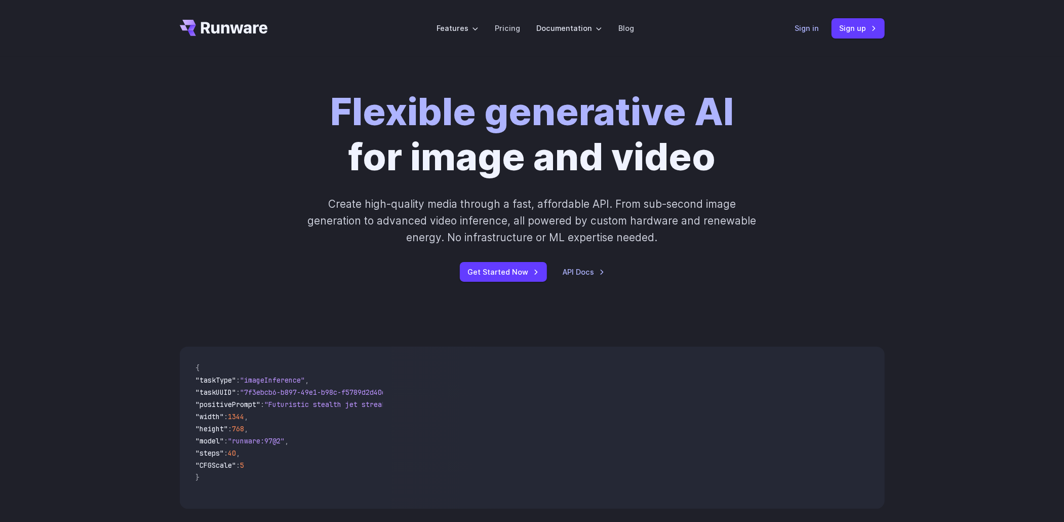
click at [815, 28] on link "Sign in" at bounding box center [807, 28] width 24 height 12
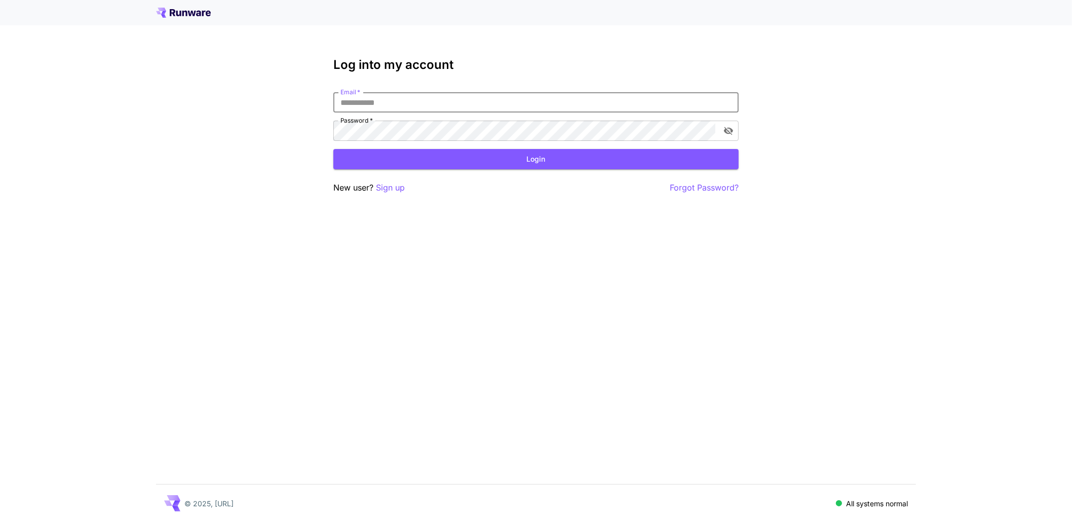
click at [556, 101] on input "Email   *" at bounding box center [535, 102] width 405 height 20
click at [520, 106] on input "Email   *" at bounding box center [535, 102] width 405 height 20
type input "**********"
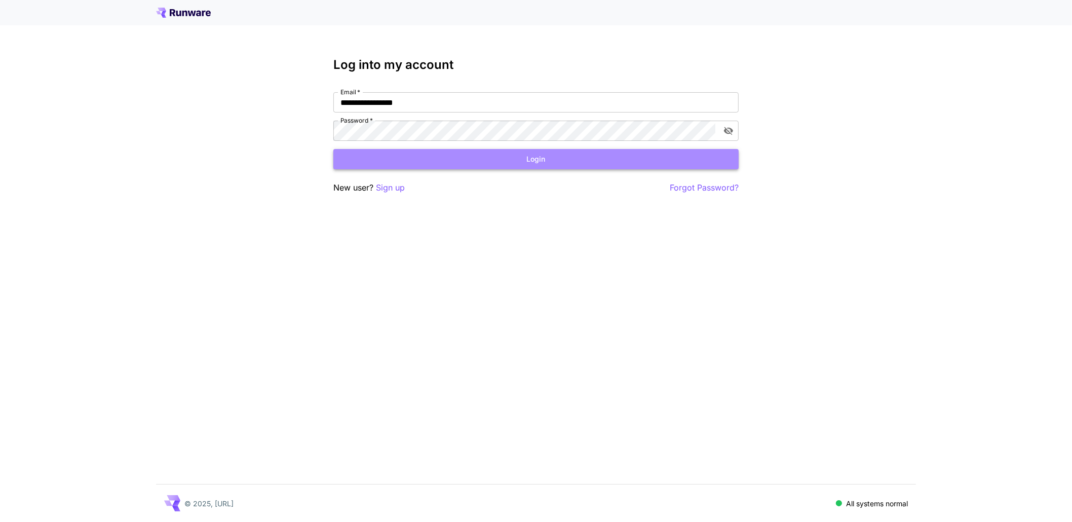
click at [584, 159] on button "Login" at bounding box center [535, 159] width 405 height 21
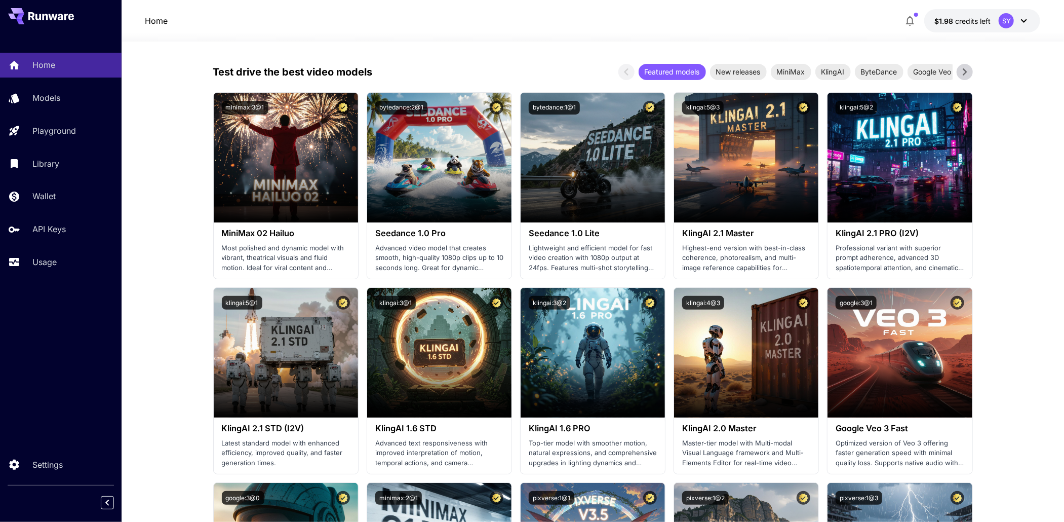
scroll to position [203, 0]
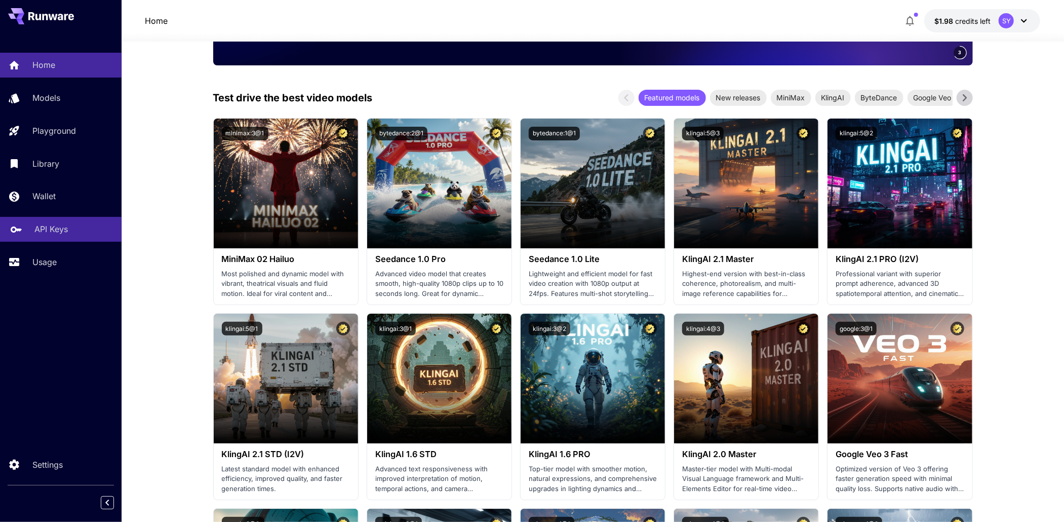
click at [31, 227] on link "API Keys" at bounding box center [61, 229] width 122 height 25
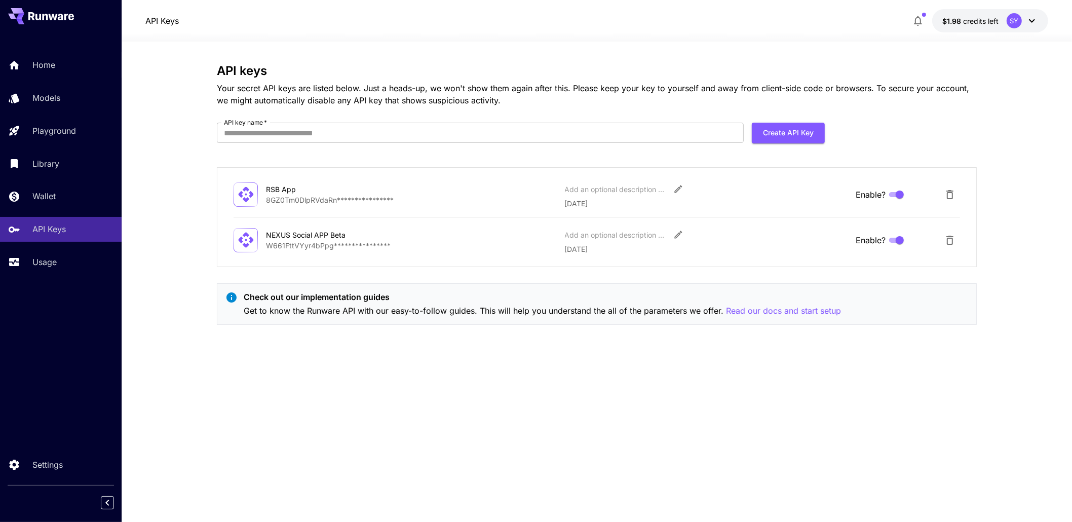
click at [335, 235] on div "NEXUS Social APP Beta" at bounding box center [316, 235] width 101 height 11
click at [333, 239] on div "NEXUS Social APP Beta" at bounding box center [316, 235] width 101 height 11
click at [492, 259] on div "**********" at bounding box center [597, 217] width 760 height 100
click at [944, 236] on icon "Delete API Key" at bounding box center [950, 240] width 12 height 12
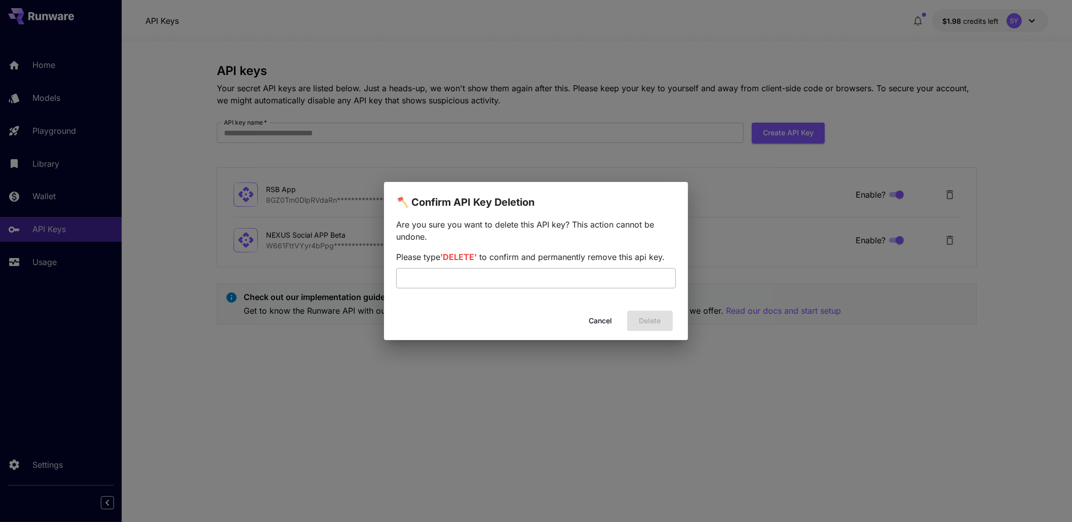
click at [507, 274] on input "text" at bounding box center [536, 278] width 280 height 20
type input "******"
click at [654, 317] on button "Delete" at bounding box center [650, 321] width 46 height 21
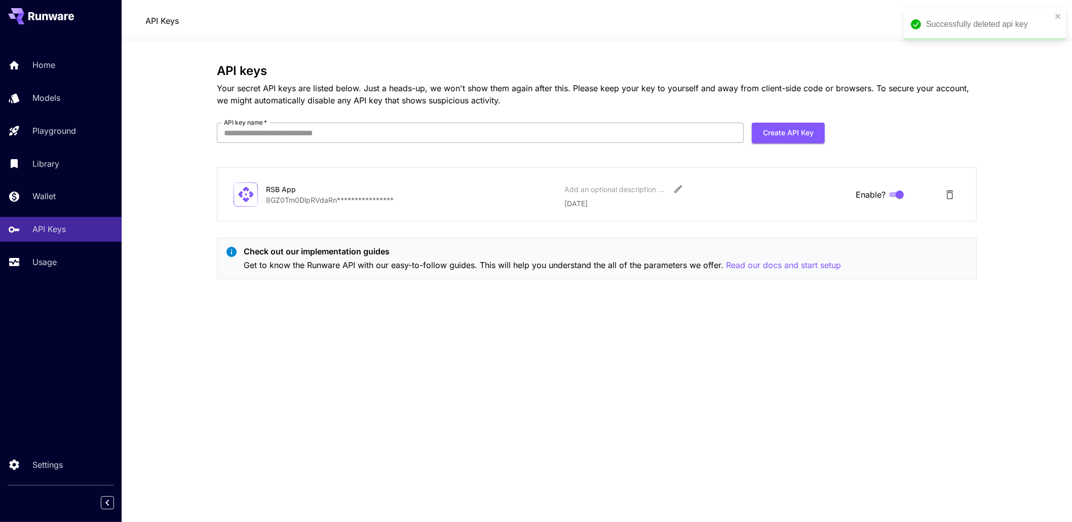
click at [541, 129] on input "API key name   *" at bounding box center [480, 133] width 527 height 20
type input "*"
type input "**********"
click at [795, 132] on button "Create API Key" at bounding box center [788, 133] width 73 height 21
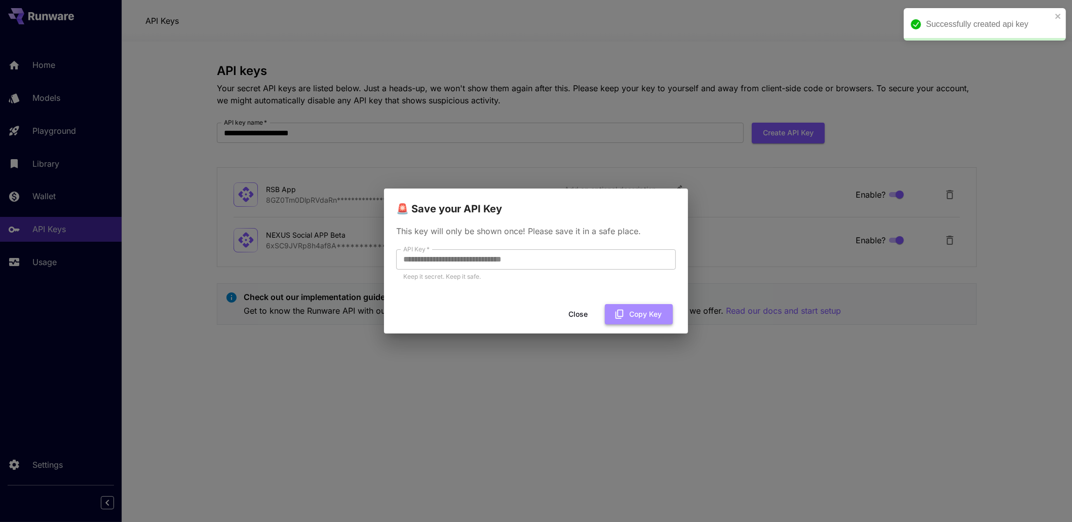
click at [641, 312] on button "Copy Key" at bounding box center [639, 314] width 68 height 21
click at [581, 315] on button "Close" at bounding box center [578, 314] width 46 height 21
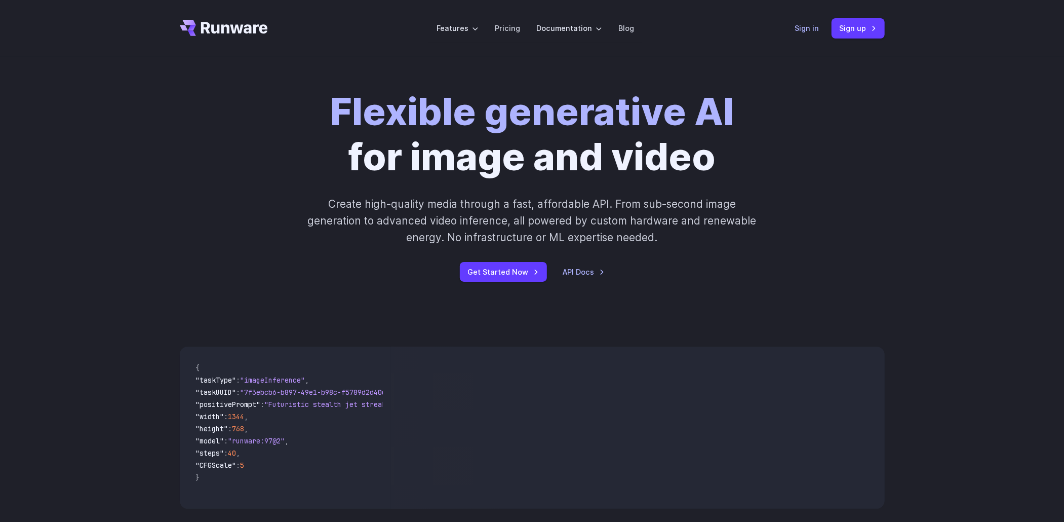
click at [804, 28] on link "Sign in" at bounding box center [807, 28] width 24 height 12
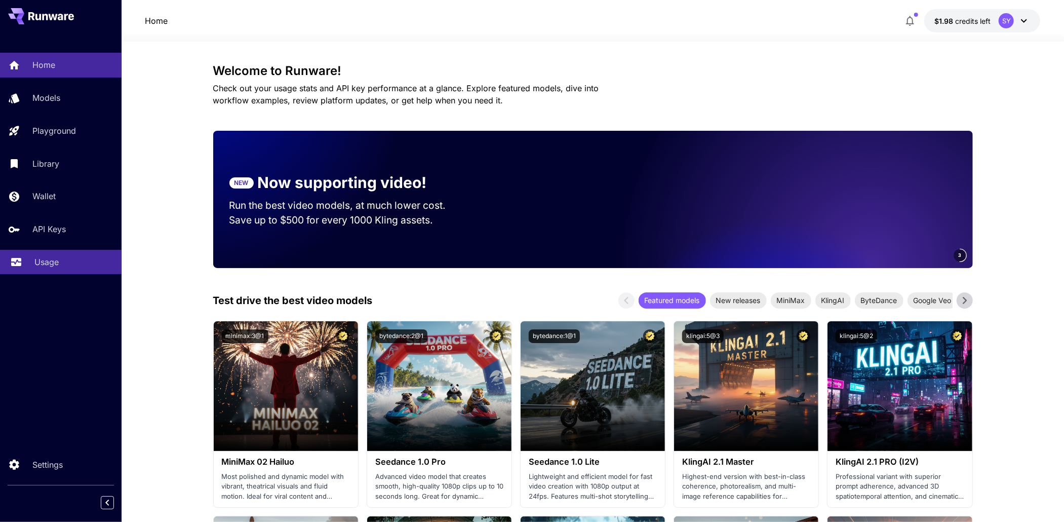
click at [51, 268] on p "Usage" at bounding box center [46, 262] width 24 height 12
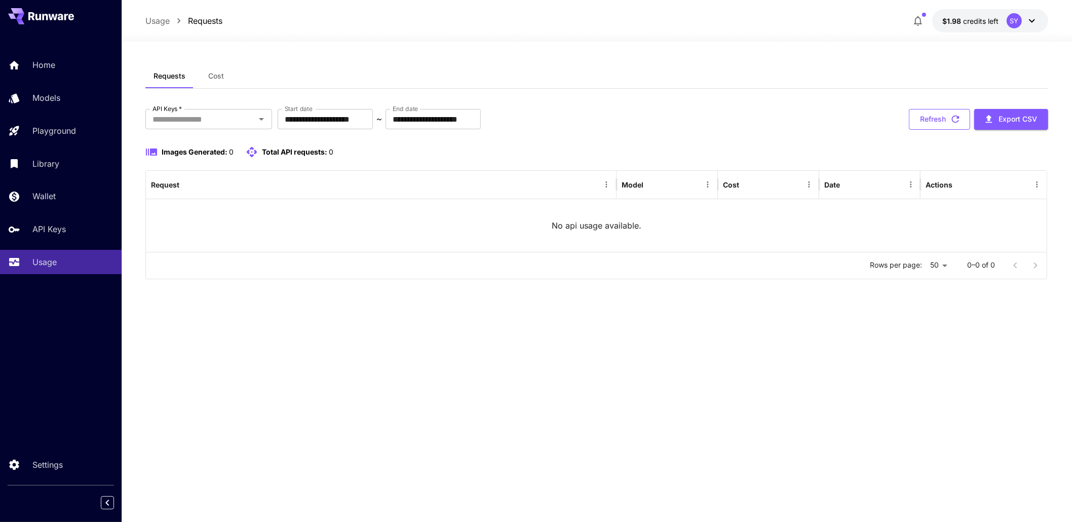
click at [938, 121] on button "Refresh" at bounding box center [939, 119] width 61 height 21
click at [245, 121] on input "API Keys   *" at bounding box center [200, 119] width 104 height 14
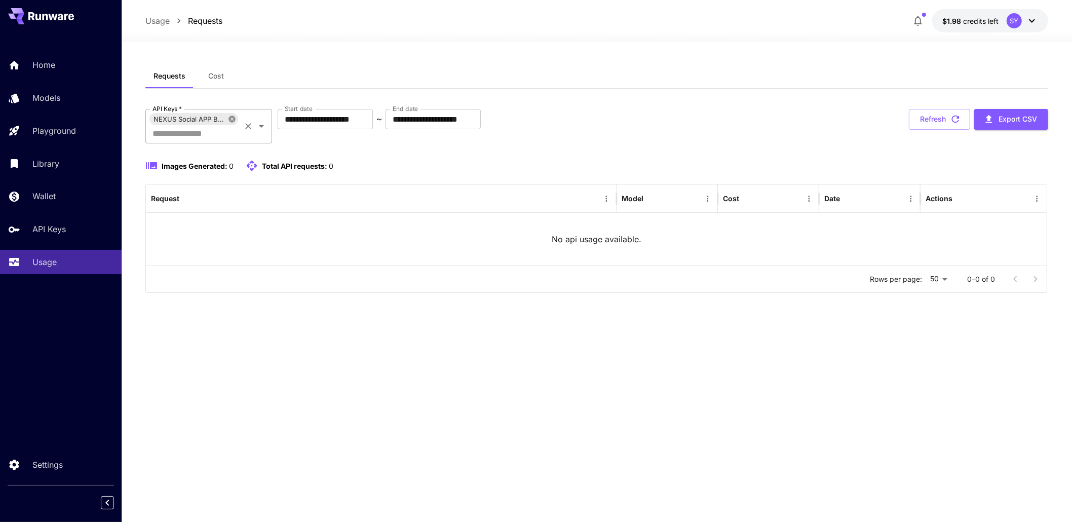
click at [232, 120] on icon at bounding box center [231, 119] width 7 height 7
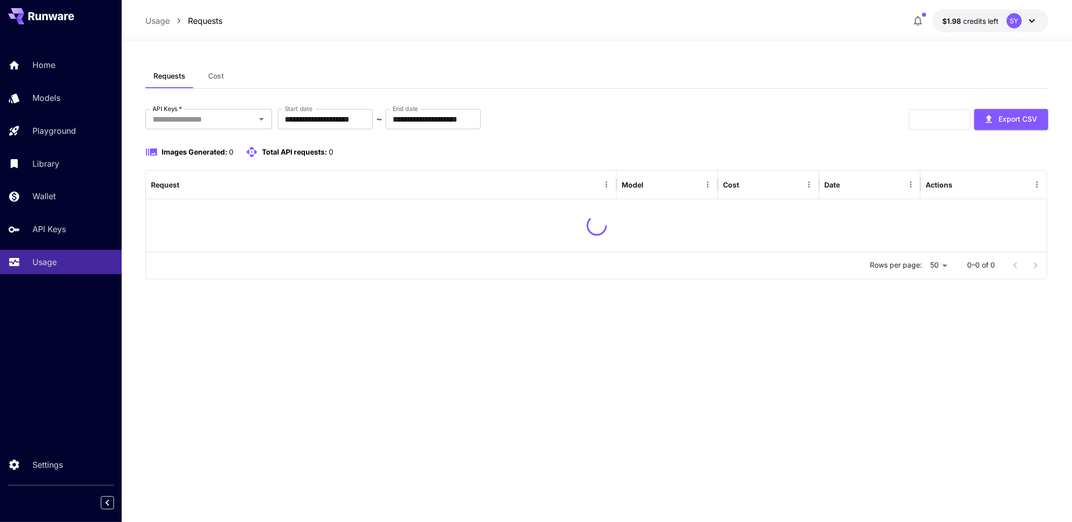
click at [216, 77] on span "Cost" at bounding box center [216, 75] width 16 height 9
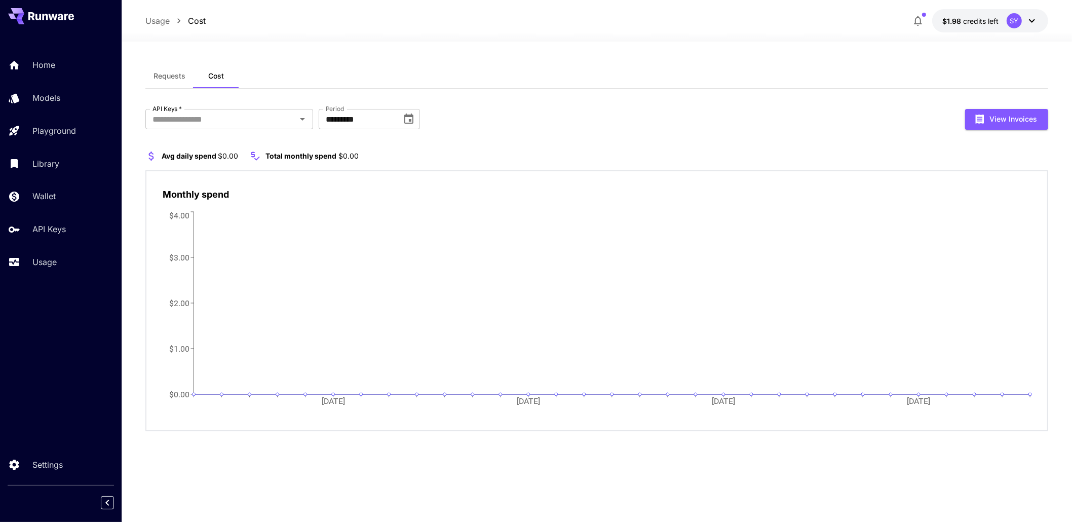
click at [165, 75] on span "Requests" at bounding box center [170, 75] width 32 height 9
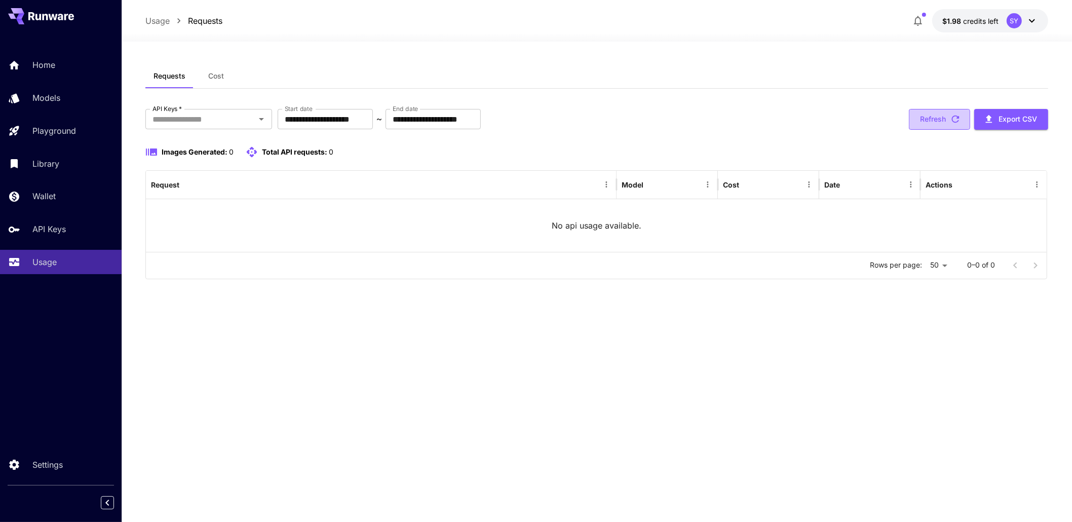
click at [945, 116] on button "Refresh" at bounding box center [939, 119] width 61 height 21
click at [940, 120] on button "Refresh" at bounding box center [939, 119] width 61 height 21
